Goal: Check status: Check status

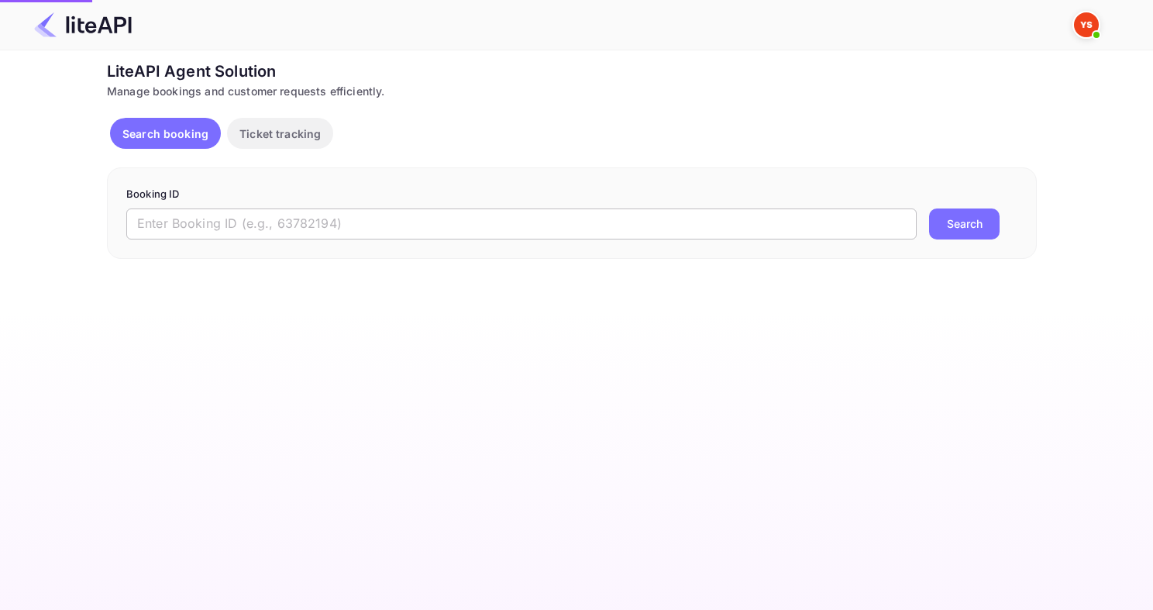
click at [246, 229] on input "text" at bounding box center [521, 223] width 790 height 31
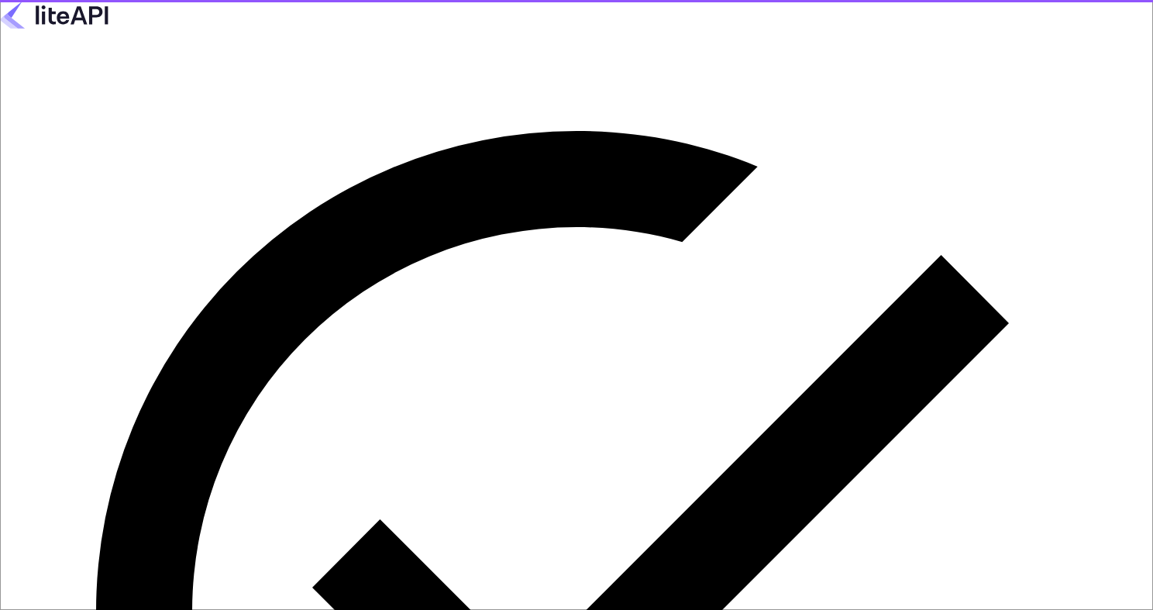
type input "[EMAIL_ADDRESS][DOMAIN_NAME]"
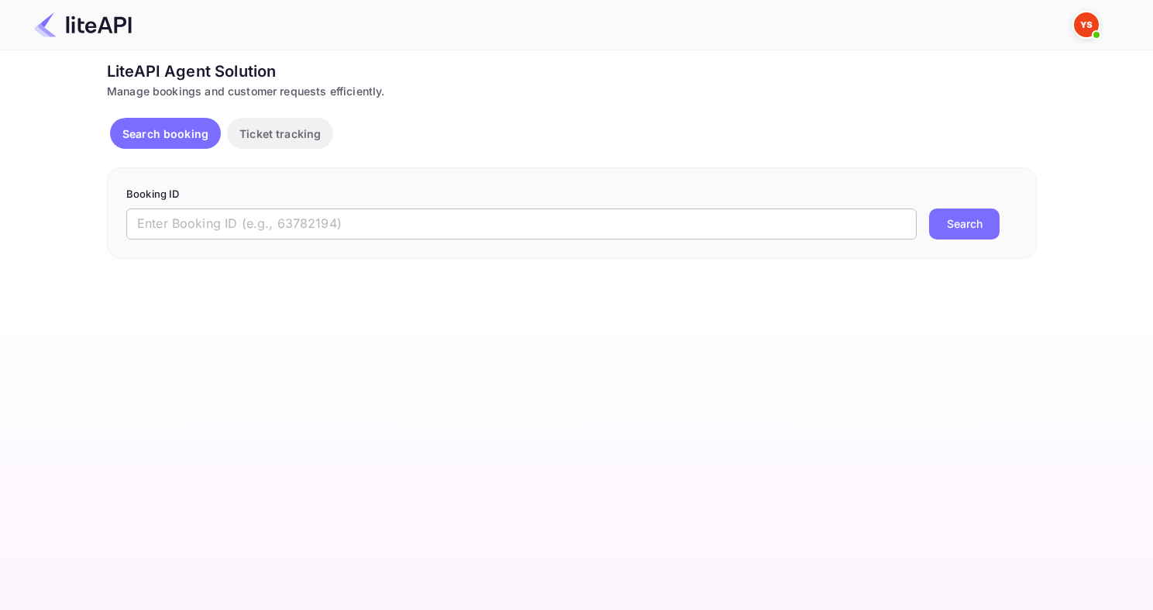
click at [242, 226] on input "text" at bounding box center [521, 223] width 790 height 31
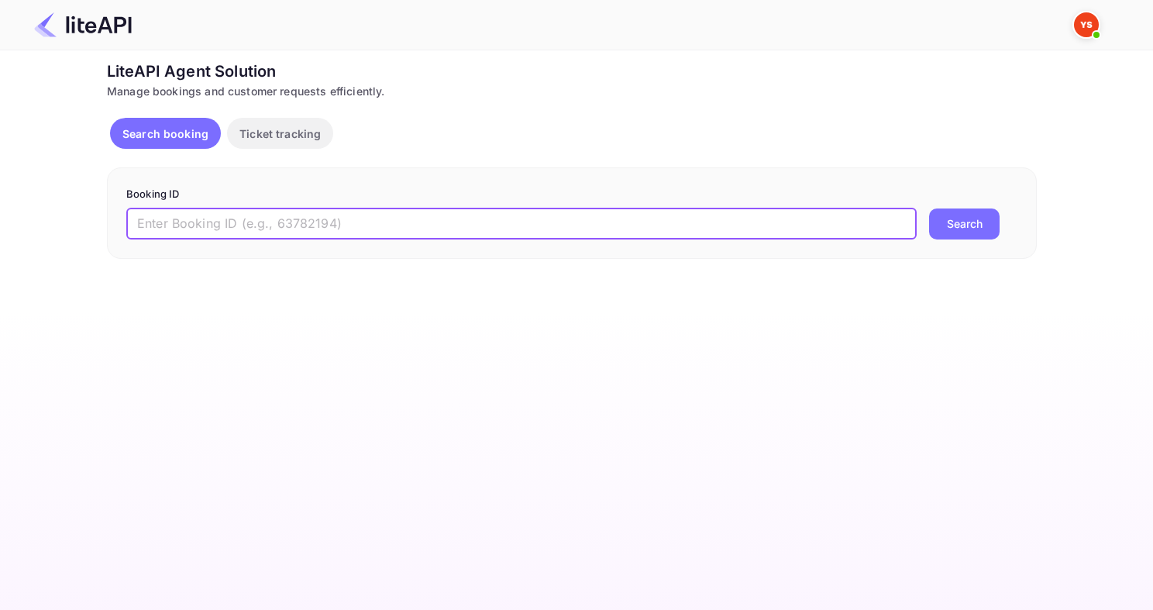
paste input "8564133"
type input "8564133"
click at [929, 208] on button "Search" at bounding box center [964, 223] width 71 height 31
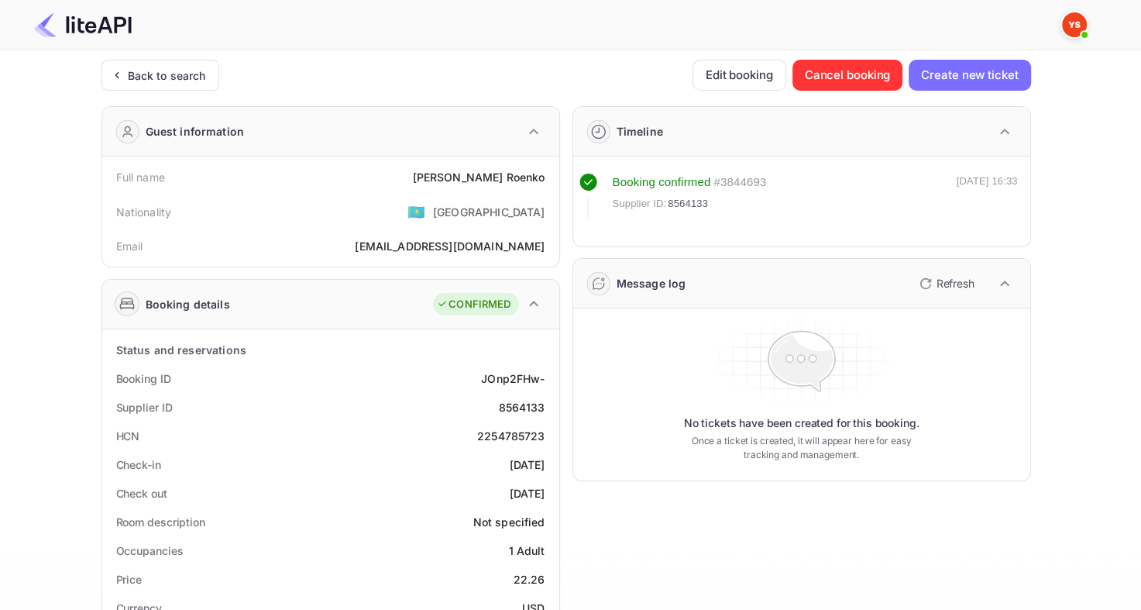
click at [511, 407] on div "8564133" at bounding box center [521, 407] width 46 height 16
copy div "8564133"
drag, startPoint x: 468, startPoint y: 177, endPoint x: 544, endPoint y: 176, distance: 76.0
click at [544, 176] on div "Sergei Roenko" at bounding box center [478, 177] width 133 height 16
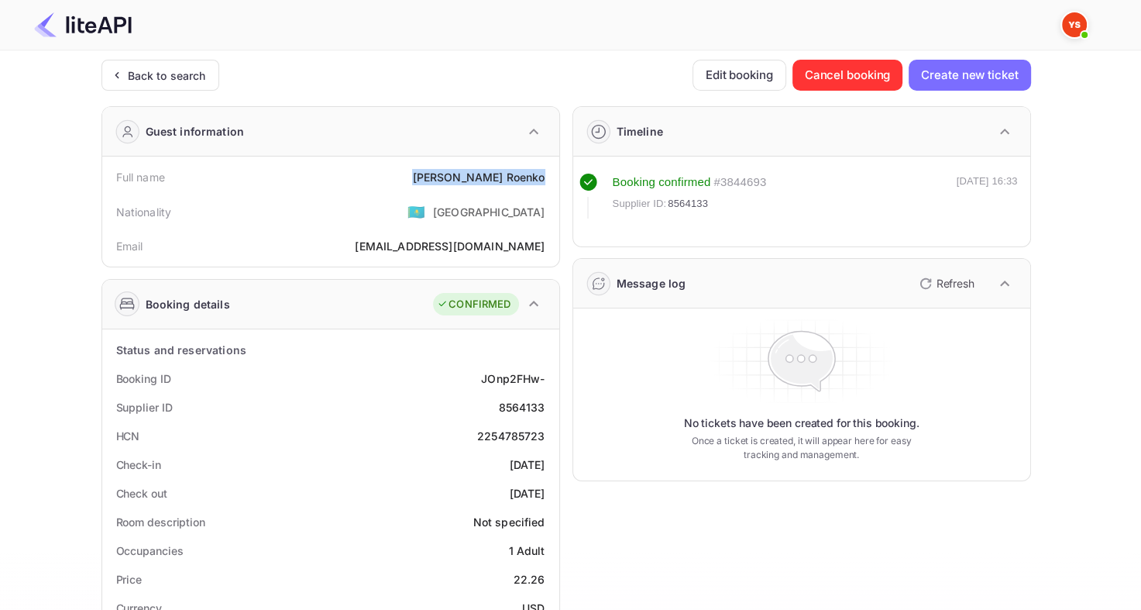
copy div "Sergei Roenko"
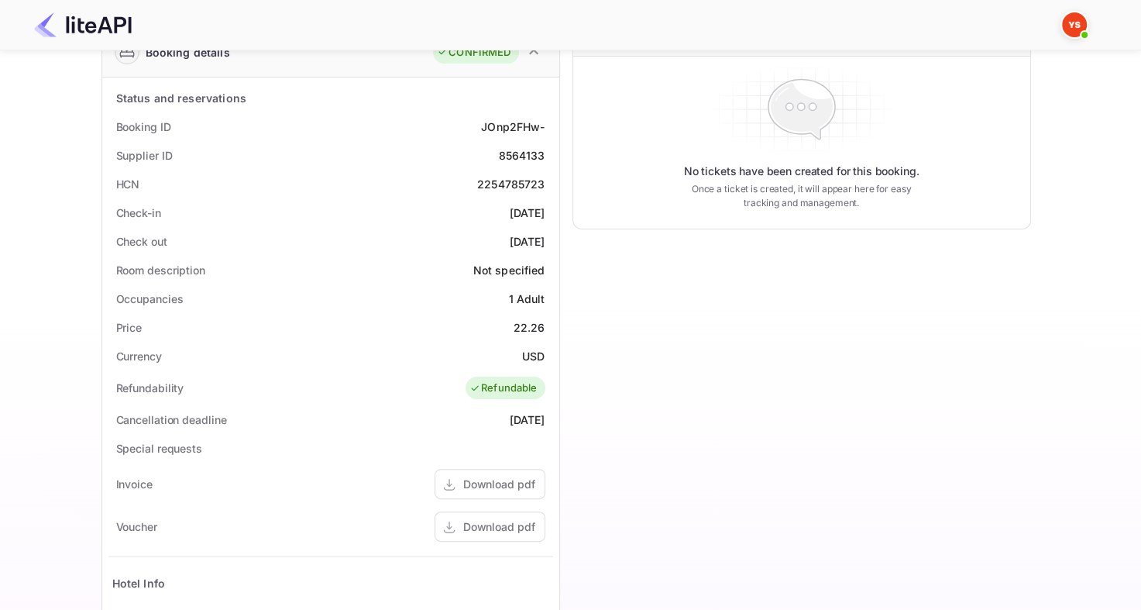
scroll to position [232, 0]
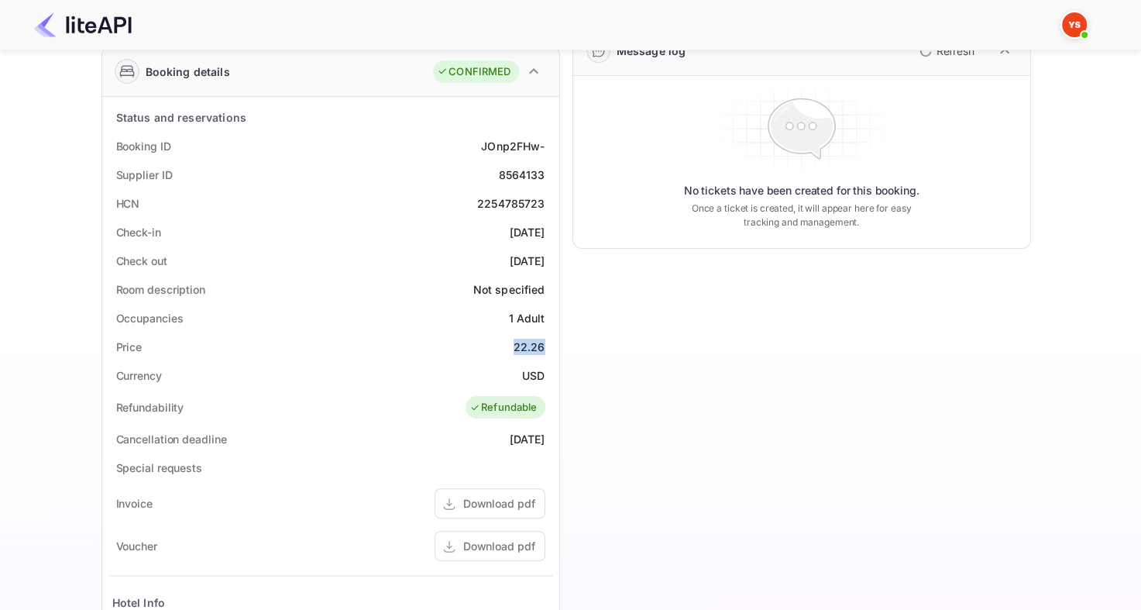
drag, startPoint x: 511, startPoint y: 346, endPoint x: 552, endPoint y: 346, distance: 41.1
click at [552, 346] on div "Price 22.26" at bounding box center [330, 346] width 445 height 29
copy div "22.26"
